Goal: Navigation & Orientation: Find specific page/section

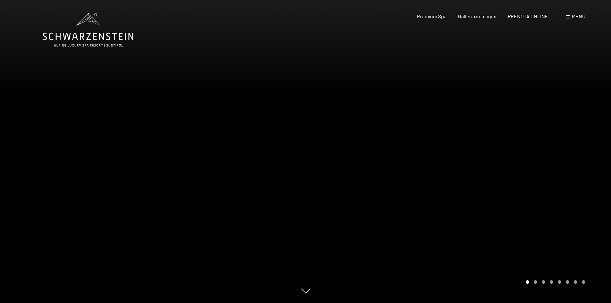
click at [436, 17] on span "Premium Spa" at bounding box center [431, 16] width 29 height 6
click at [431, 14] on span "Premium Spa" at bounding box center [431, 15] width 29 height 6
click at [467, 15] on span "Galleria immagini" at bounding box center [477, 15] width 38 height 6
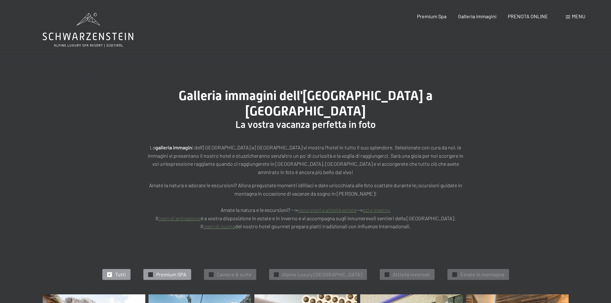
click at [161, 271] on span "Premium SPA" at bounding box center [171, 274] width 30 height 7
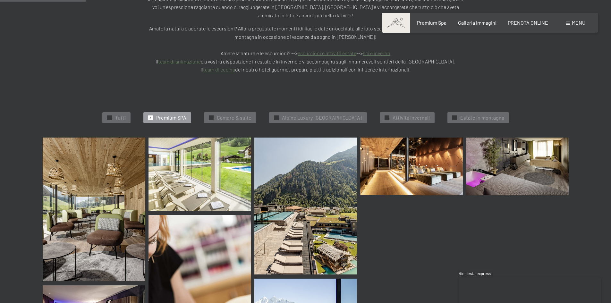
scroll to position [194, 0]
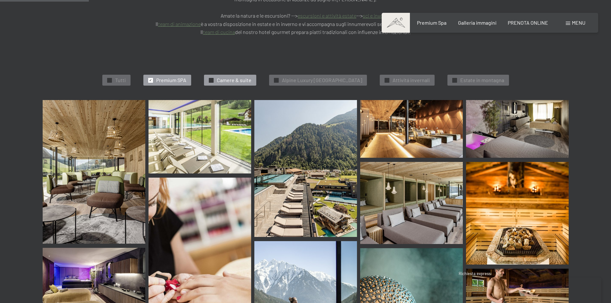
click at [217, 77] on span "Camere & suite" at bounding box center [234, 80] width 35 height 7
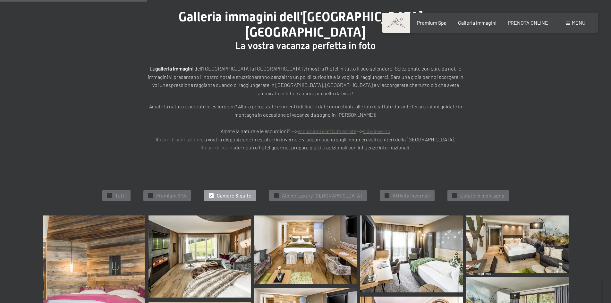
scroll to position [66, 0]
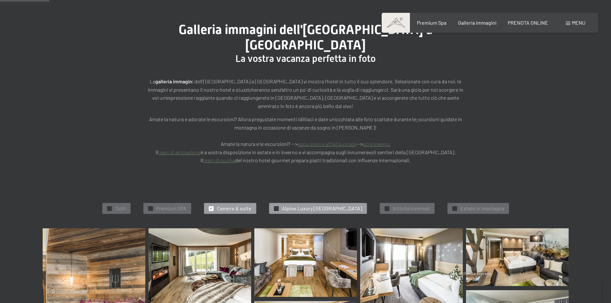
click at [297, 205] on span "Alpine Luxury SPA Resort Schwarzenstein" at bounding box center [322, 208] width 80 height 7
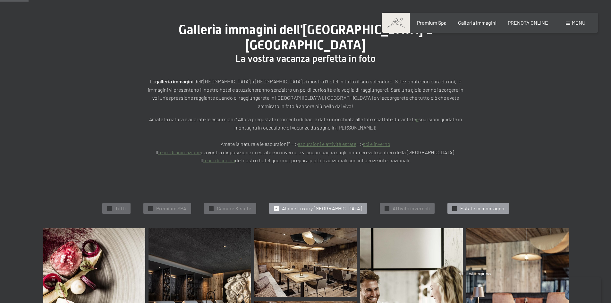
click at [491, 205] on span "Estate in montagna" at bounding box center [482, 208] width 44 height 7
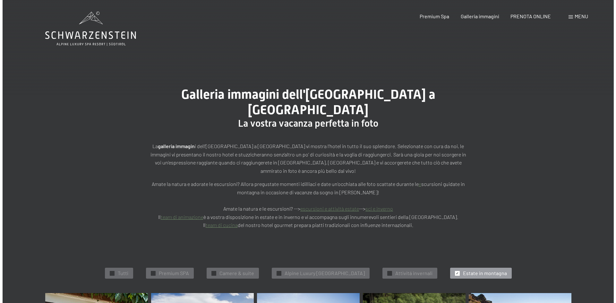
scroll to position [0, 0]
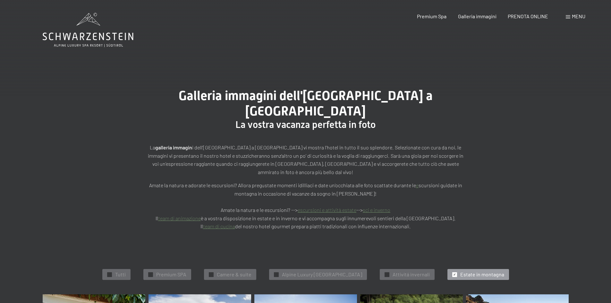
click at [575, 17] on span "Menu" at bounding box center [578, 16] width 13 height 6
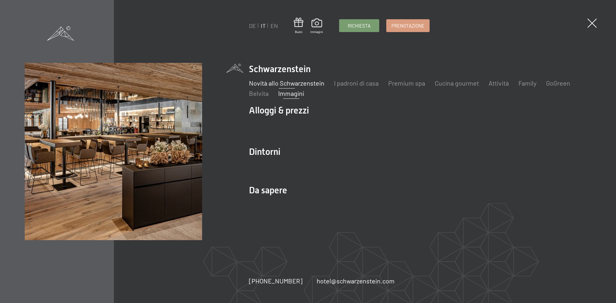
click at [302, 84] on link "Novità allo Schwarzenstein" at bounding box center [286, 83] width 75 height 8
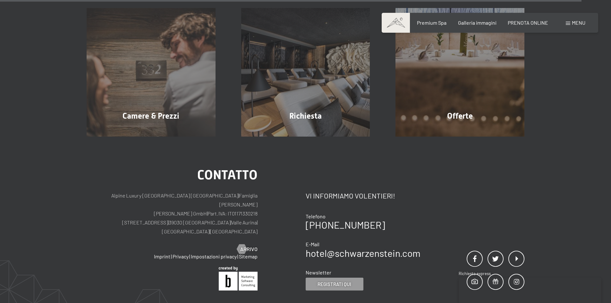
scroll to position [2597, 0]
